Goal: Communication & Community: Connect with others

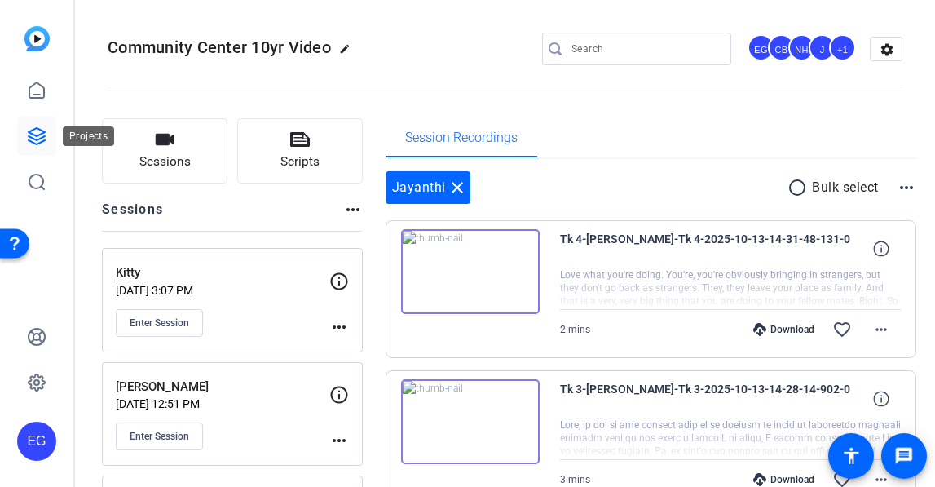
click at [34, 133] on icon at bounding box center [37, 136] width 20 height 20
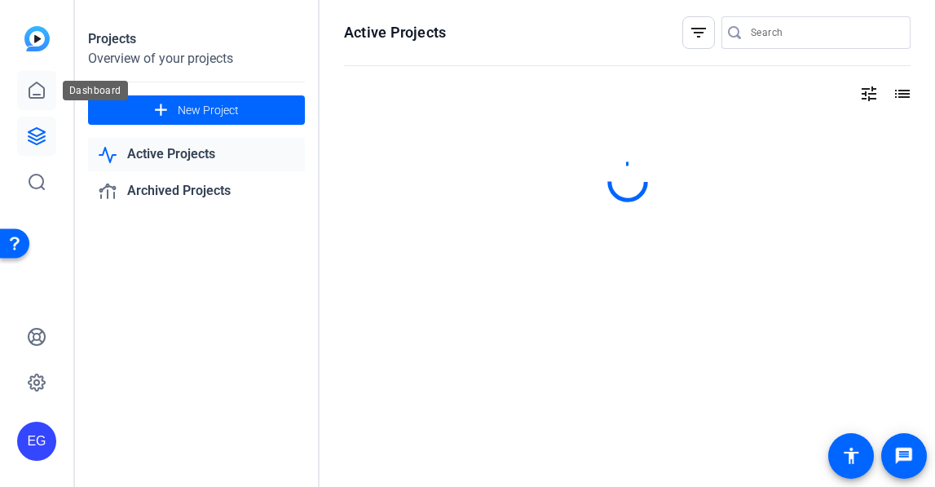
click at [28, 91] on icon at bounding box center [37, 91] width 20 height 20
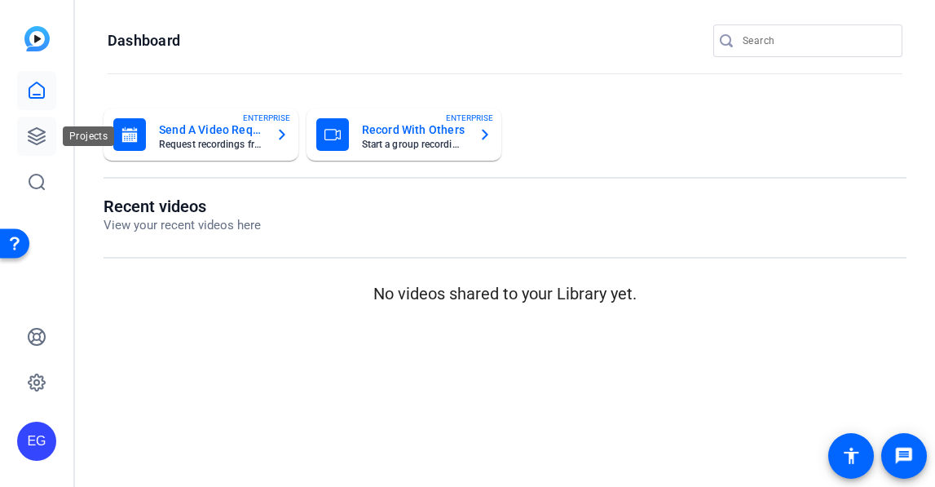
click at [34, 132] on icon at bounding box center [37, 136] width 20 height 20
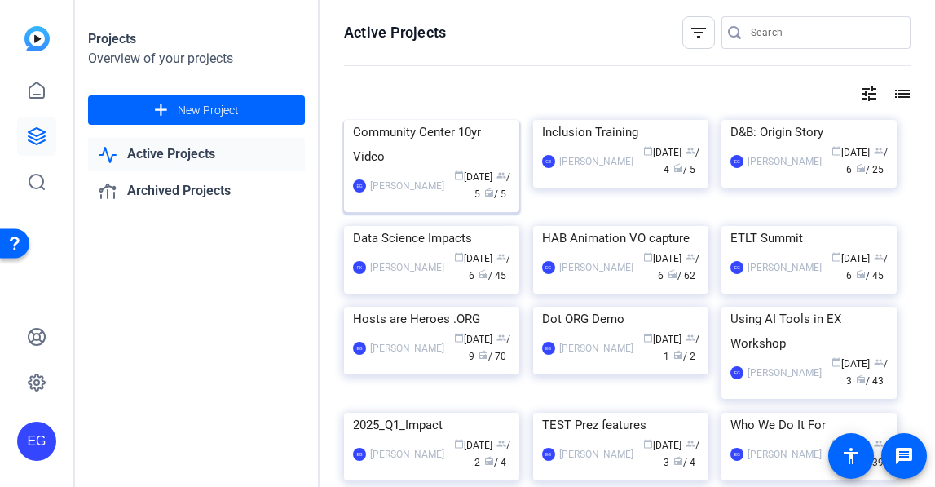
click at [429, 169] on div "Community Center 10yr Video" at bounding box center [431, 144] width 157 height 49
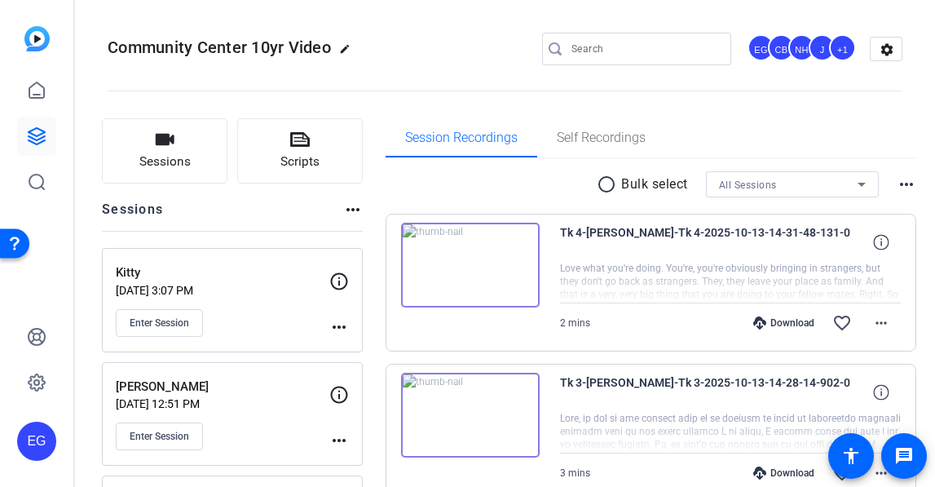
click at [844, 46] on div "+1" at bounding box center [842, 47] width 27 height 27
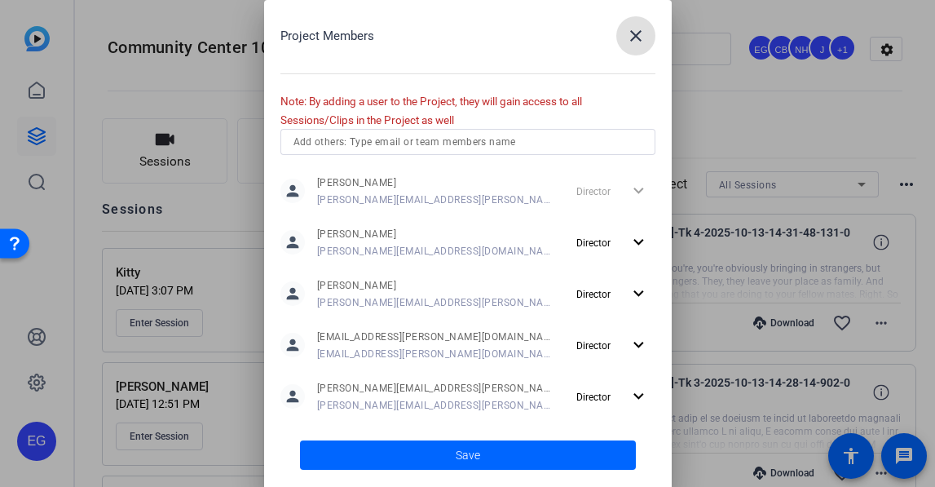
click at [355, 140] on input "text" at bounding box center [467, 142] width 349 height 20
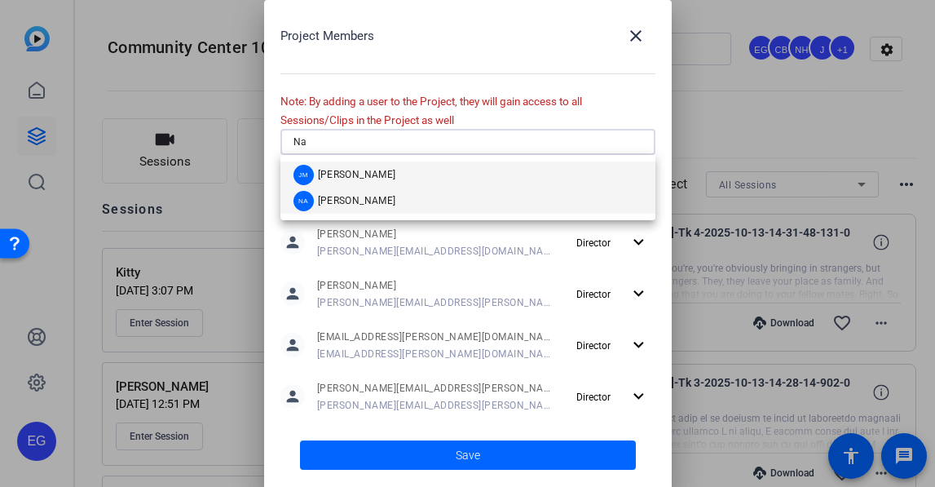
type input "Na"
click at [350, 201] on span "[PERSON_NAME]" at bounding box center [357, 200] width 78 height 13
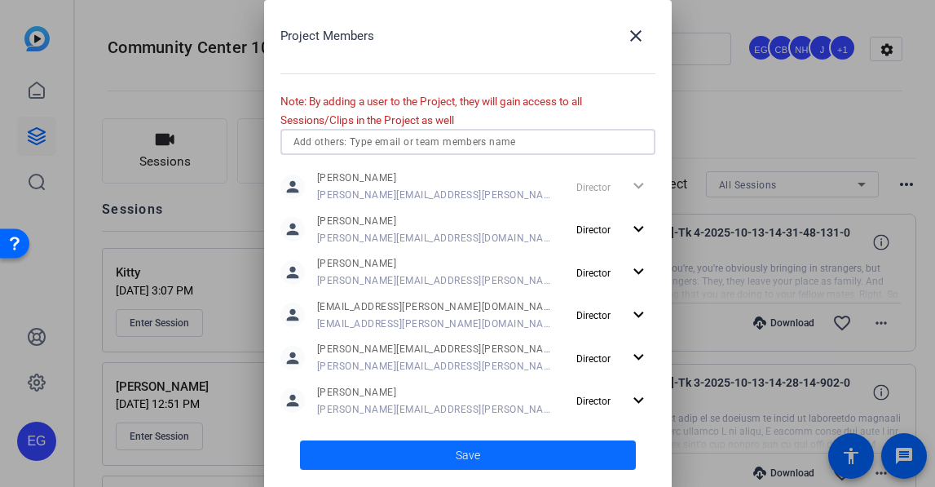
click at [483, 459] on span at bounding box center [468, 454] width 336 height 39
